Goal: Task Accomplishment & Management: Manage account settings

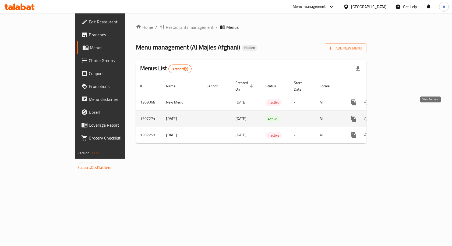
click at [395, 117] on icon "enhanced table" at bounding box center [392, 119] width 5 height 5
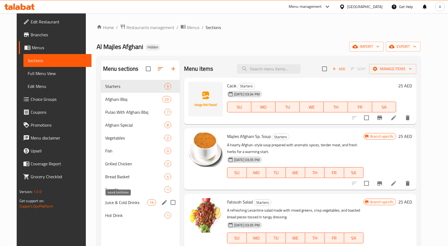
click at [115, 204] on span "Juice & Cold Drinks" at bounding box center [126, 202] width 42 height 6
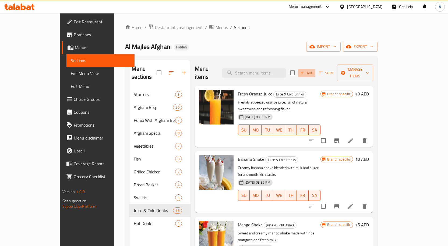
click at [305, 71] on icon "button" at bounding box center [302, 73] width 5 height 5
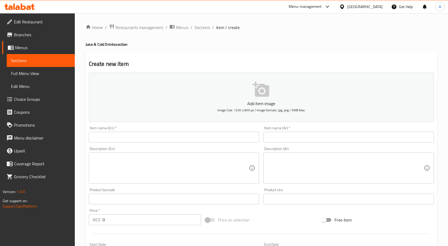
click at [197, 142] on input "text" at bounding box center [174, 137] width 171 height 11
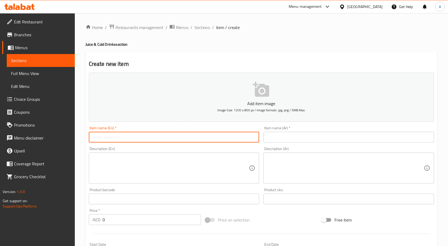
paste input "MINT MARGRITTA"
type input "MINT MARGRITTA"
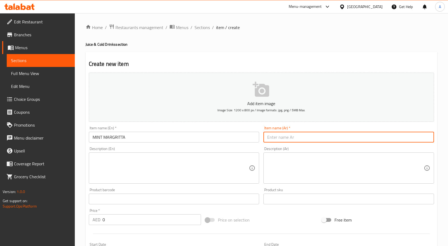
click at [280, 140] on input "text" at bounding box center [349, 137] width 171 height 11
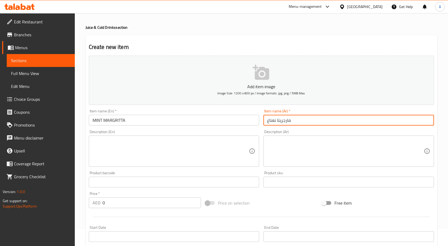
scroll to position [54, 0]
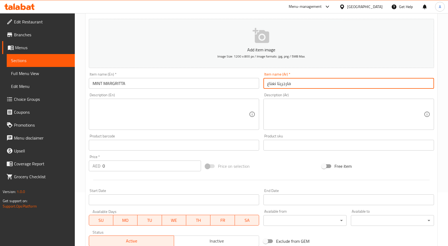
type input "مارجريتا نعناع"
click at [117, 168] on input "0" at bounding box center [152, 166] width 99 height 11
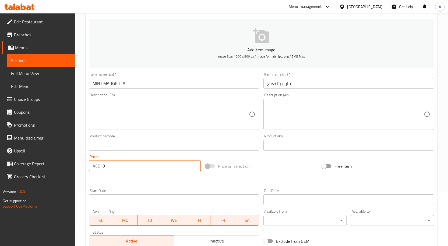
click at [117, 168] on input "0" at bounding box center [152, 166] width 99 height 11
type input "13"
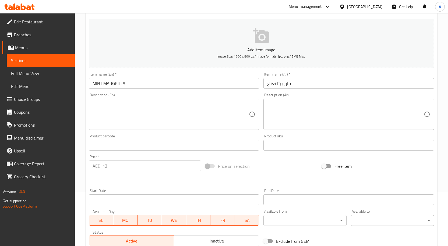
click at [126, 180] on div at bounding box center [262, 180] width 350 height 13
click at [141, 89] on input "MINT MARGRITTA" at bounding box center [174, 83] width 171 height 11
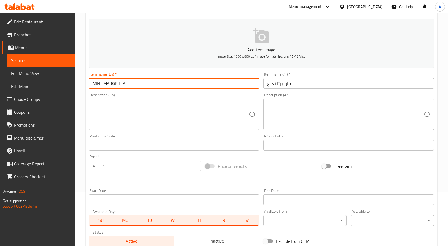
click at [141, 89] on input "MINT MARGRITTA" at bounding box center [174, 83] width 171 height 11
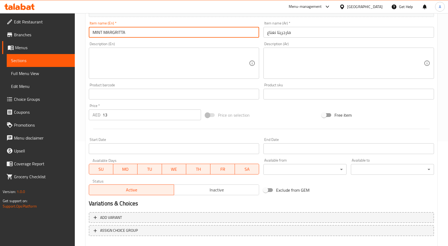
scroll to position [134, 0]
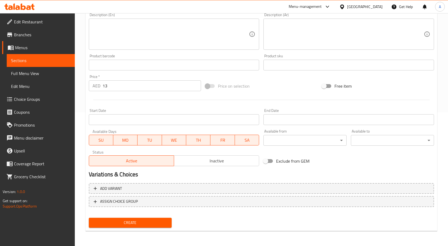
click at [180, 107] on div "Start Date Start Date" at bounding box center [174, 117] width 175 height 21
click at [145, 223] on span "Create" at bounding box center [130, 223] width 75 height 7
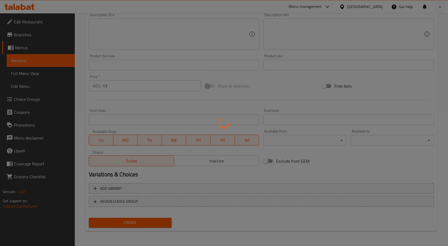
type input "0"
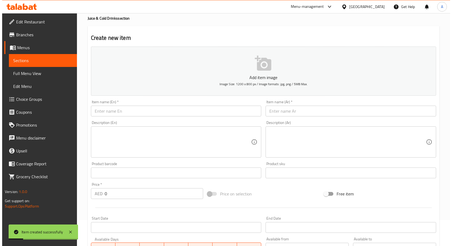
scroll to position [0, 0]
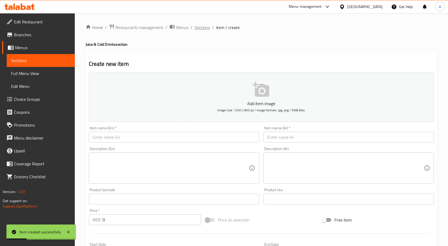
click at [202, 30] on span "Sections" at bounding box center [202, 27] width 15 height 6
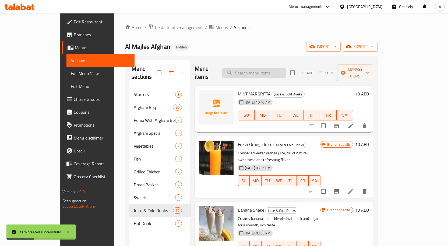
click at [267, 68] on input "search" at bounding box center [254, 72] width 64 height 9
click at [354, 123] on icon at bounding box center [350, 126] width 6 height 6
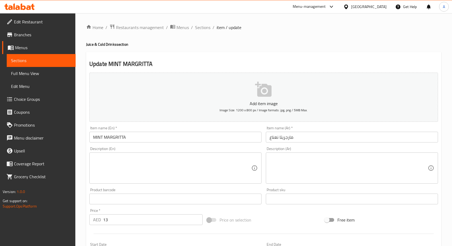
scroll to position [134, 0]
